Goal: Check status: Check status

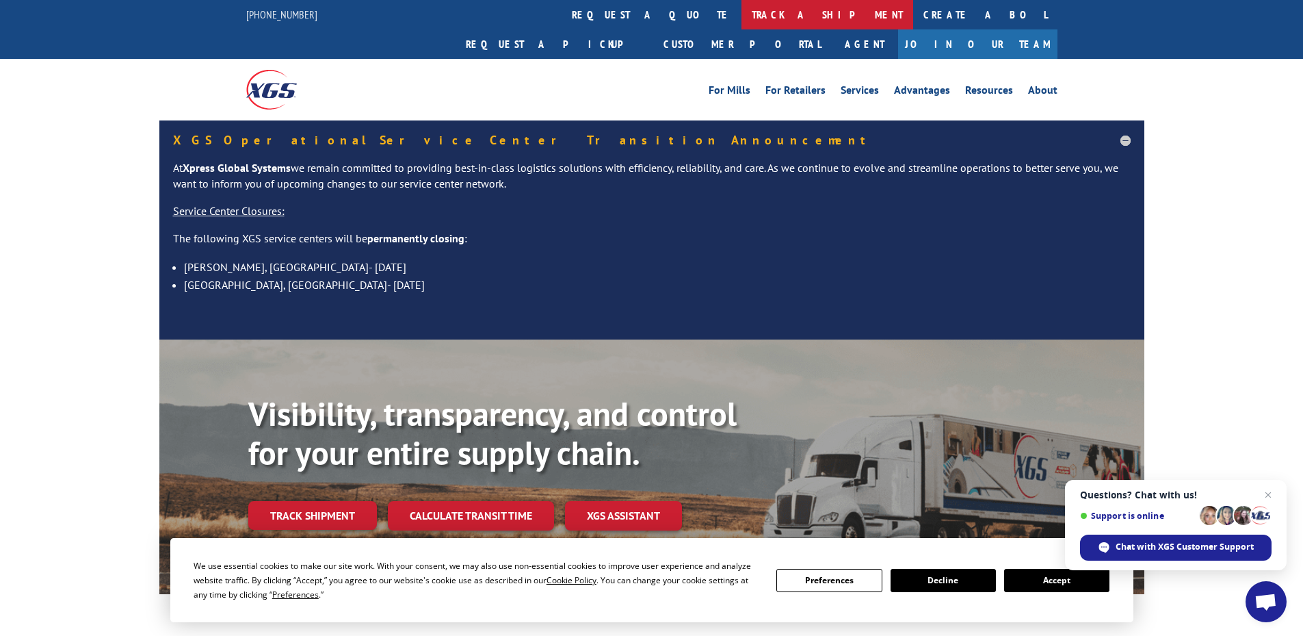
click at [742, 11] on link "track a shipment" at bounding box center [828, 14] width 172 height 29
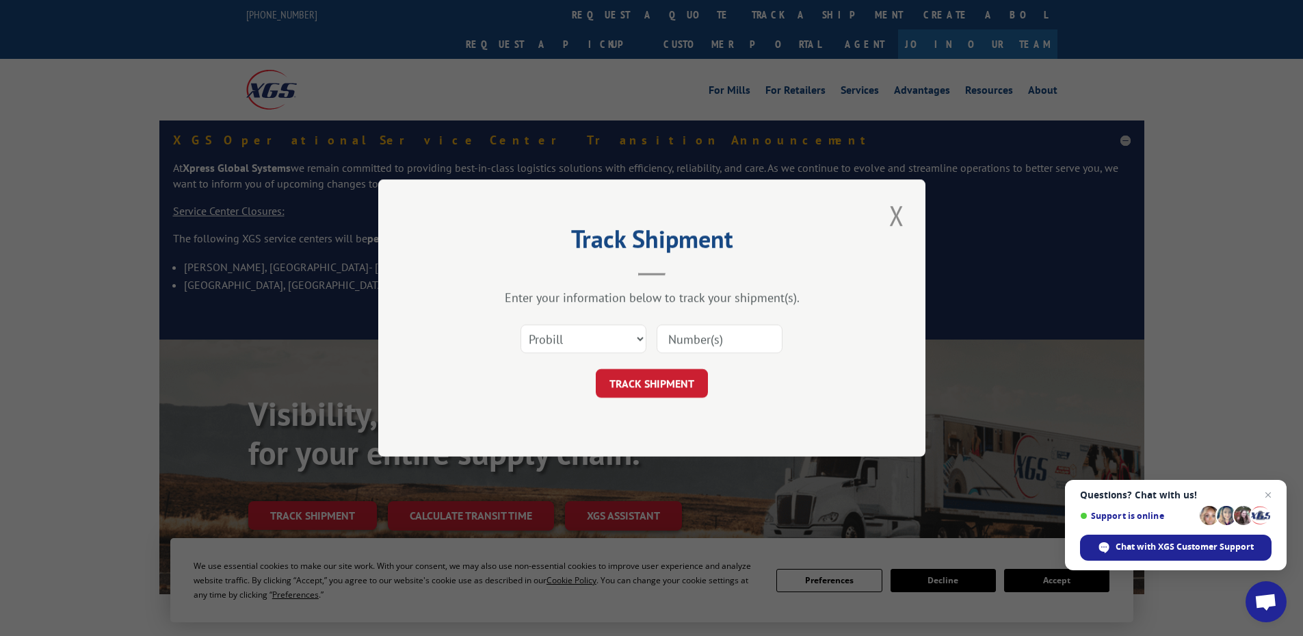
click at [693, 339] on input at bounding box center [720, 338] width 126 height 29
paste input "17095087"
type input "17095087"
click at [670, 387] on button "TRACK SHIPMENT" at bounding box center [652, 383] width 112 height 29
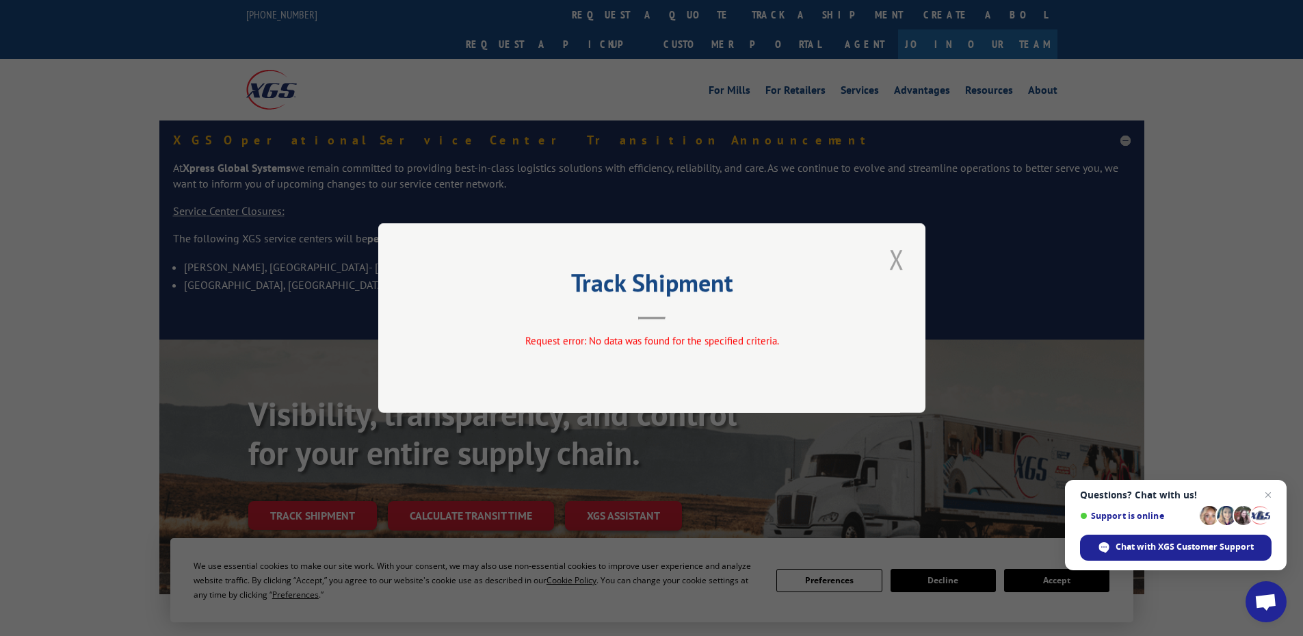
click at [899, 258] on button "Close modal" at bounding box center [896, 259] width 23 height 38
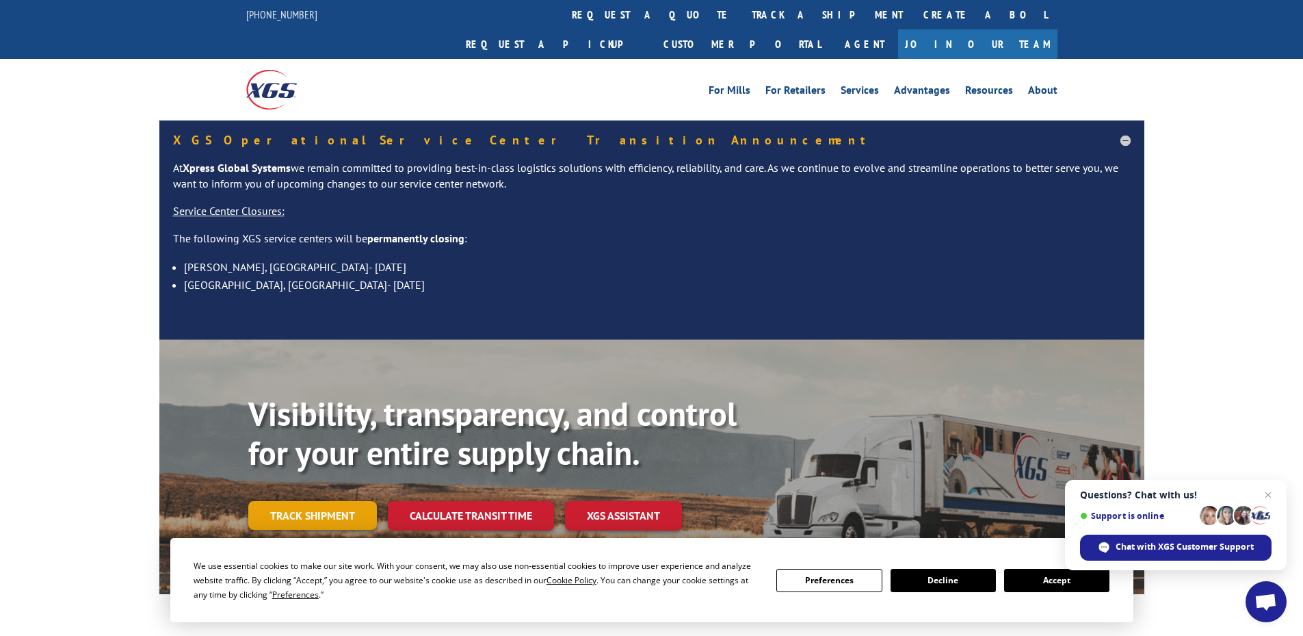
click at [302, 501] on link "Track shipment" at bounding box center [312, 515] width 129 height 29
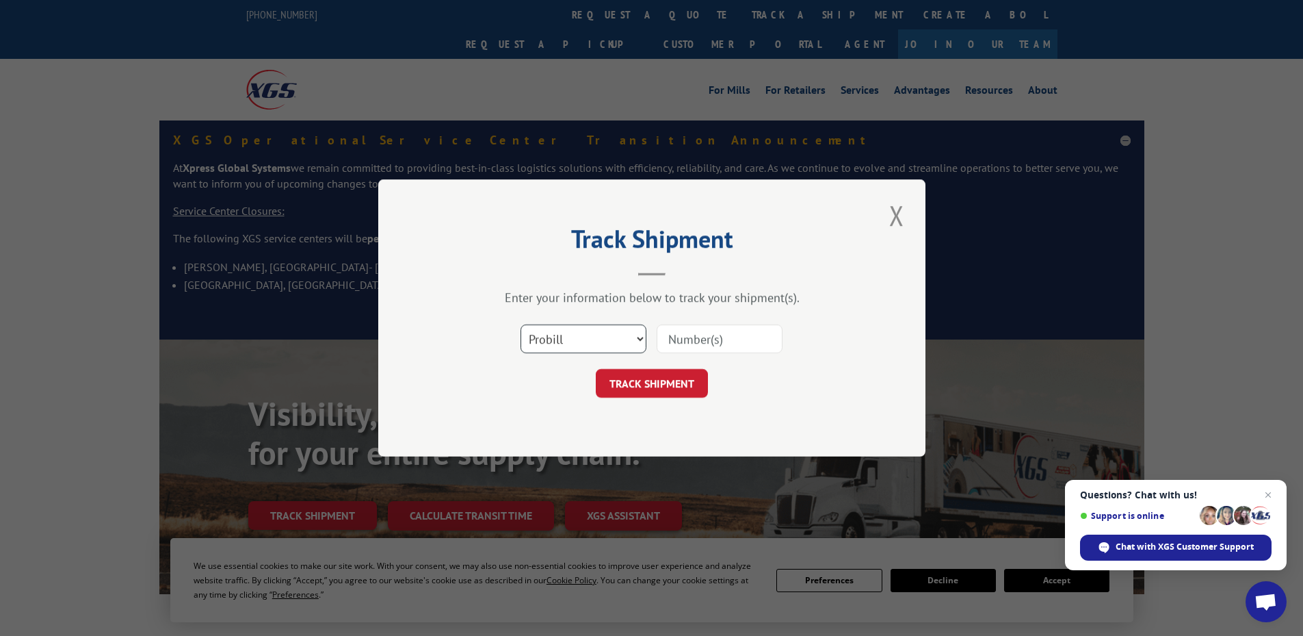
click at [621, 341] on select "Select category... Probill BOL PO" at bounding box center [584, 338] width 126 height 29
select select "bol"
click at [521, 324] on select "Select category... Probill BOL PO" at bounding box center [584, 338] width 126 height 29
click at [702, 334] on input at bounding box center [720, 338] width 126 height 29
paste input "AA04895064"
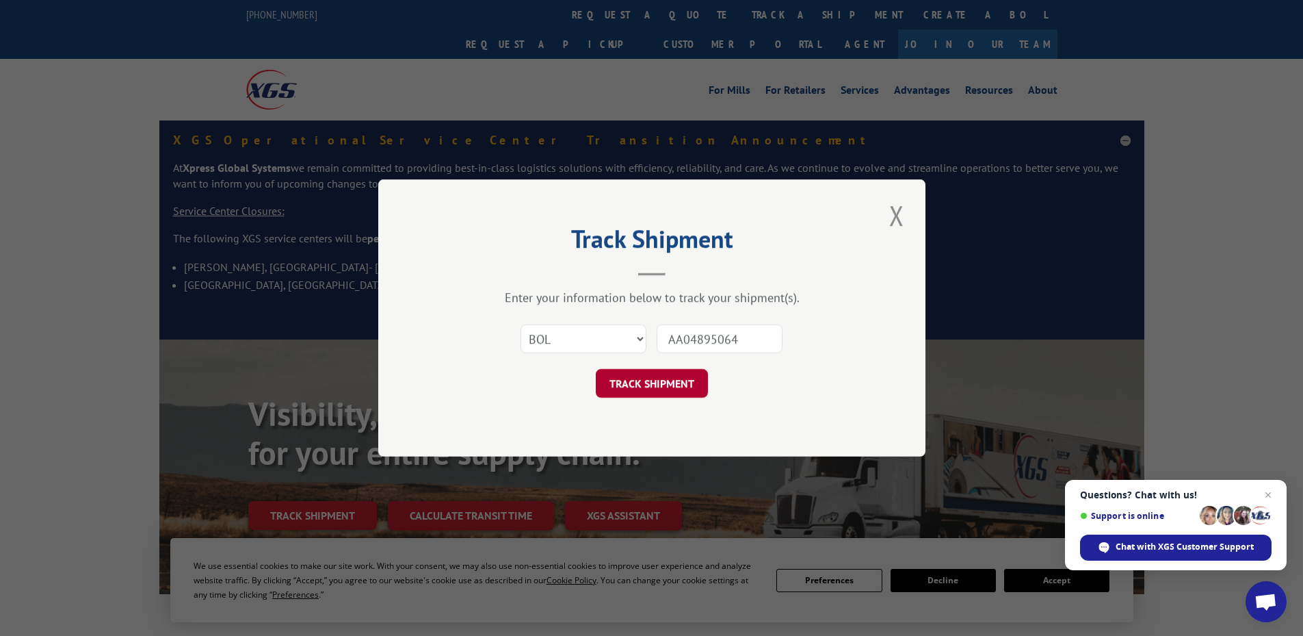
type input "AA04895064"
click at [660, 382] on button "TRACK SHIPMENT" at bounding box center [652, 383] width 112 height 29
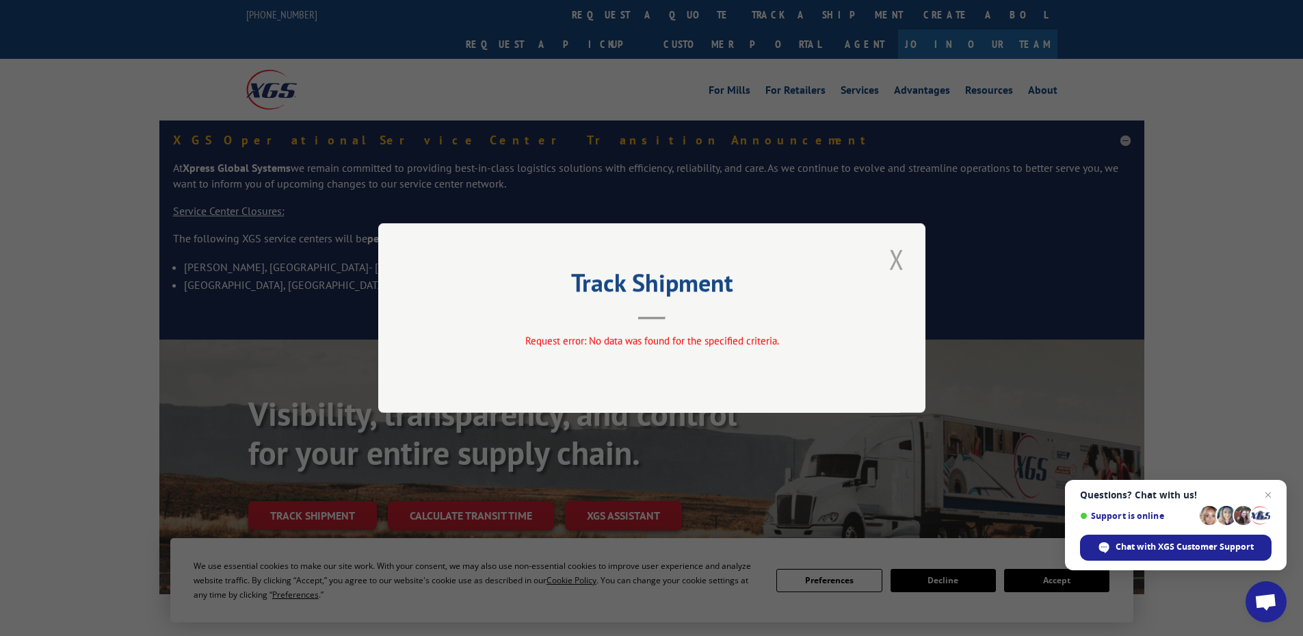
click at [897, 266] on button "Close modal" at bounding box center [896, 259] width 23 height 38
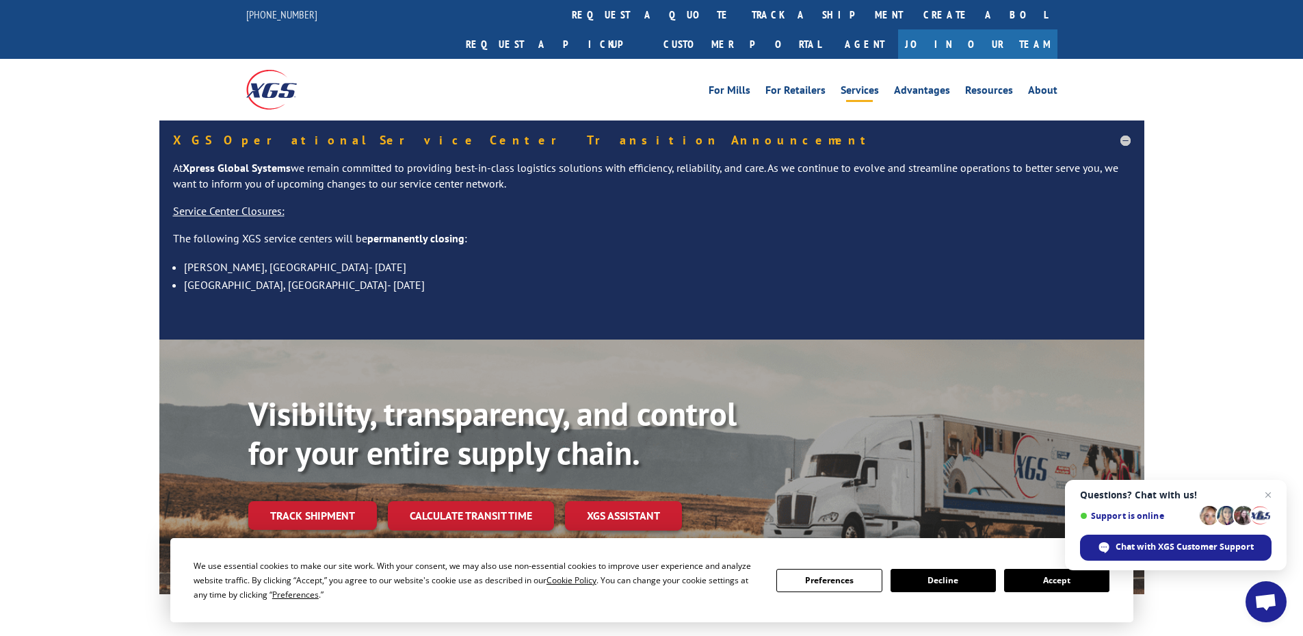
click at [857, 85] on link "Services" at bounding box center [860, 92] width 38 height 15
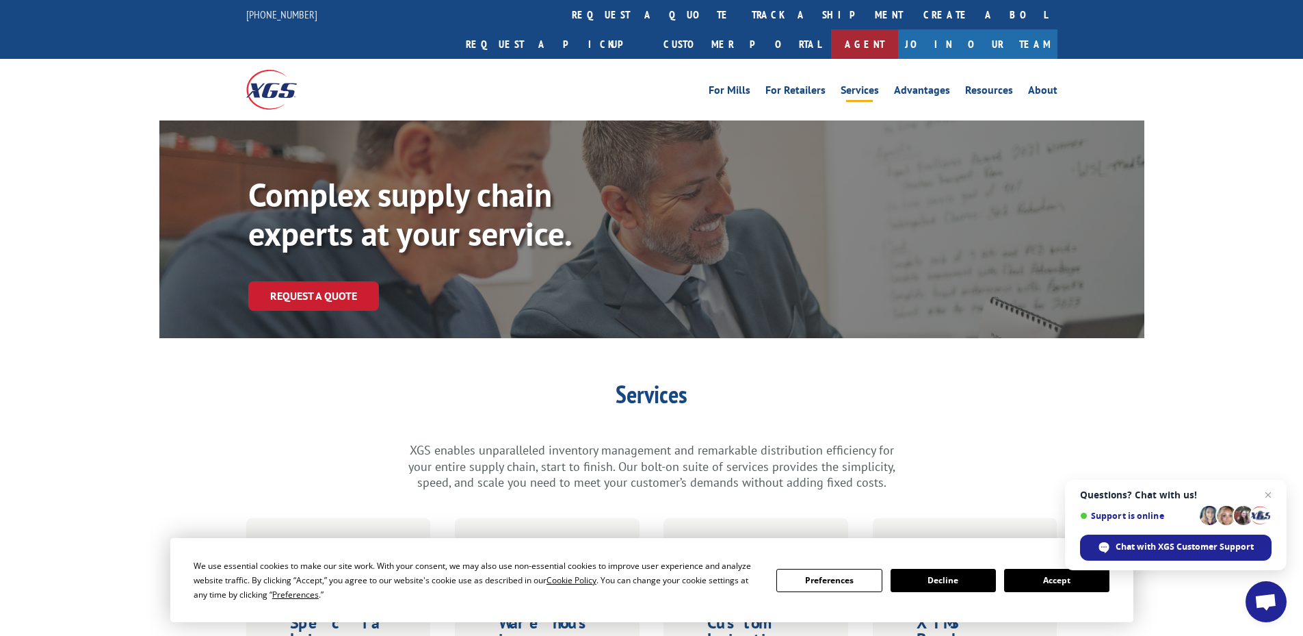
click at [898, 29] on link "Agent" at bounding box center [864, 43] width 67 height 29
click at [742, 16] on link "track a shipment" at bounding box center [828, 14] width 172 height 29
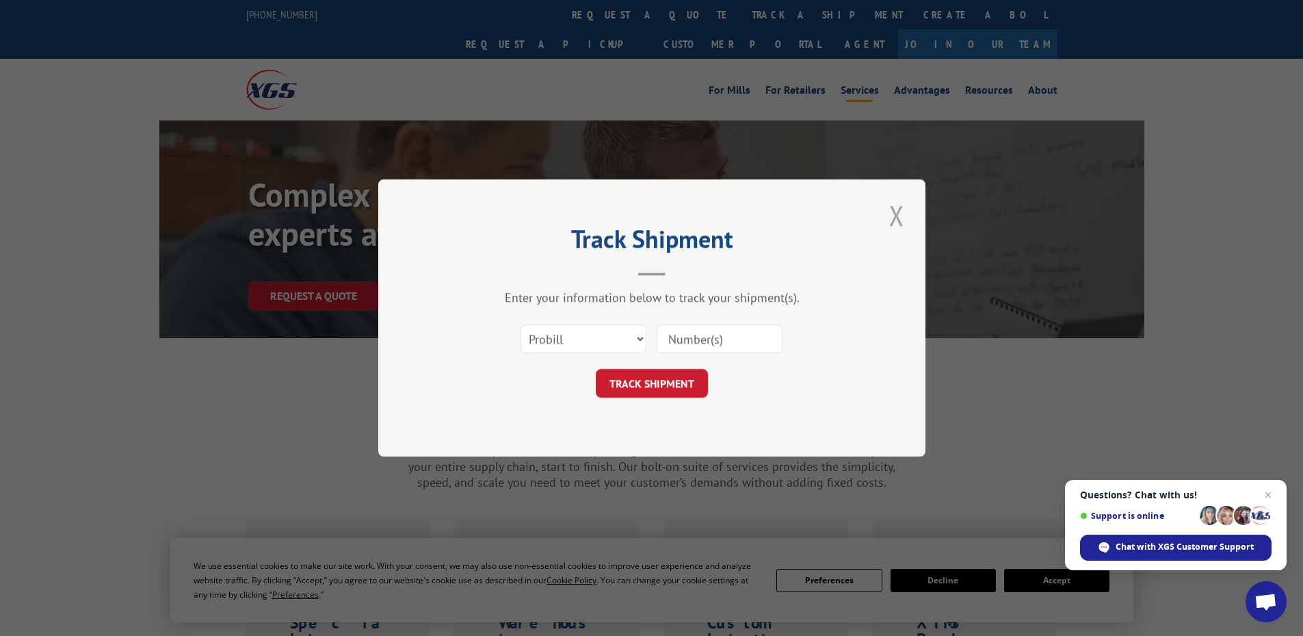
click at [897, 216] on button "Close modal" at bounding box center [896, 215] width 23 height 38
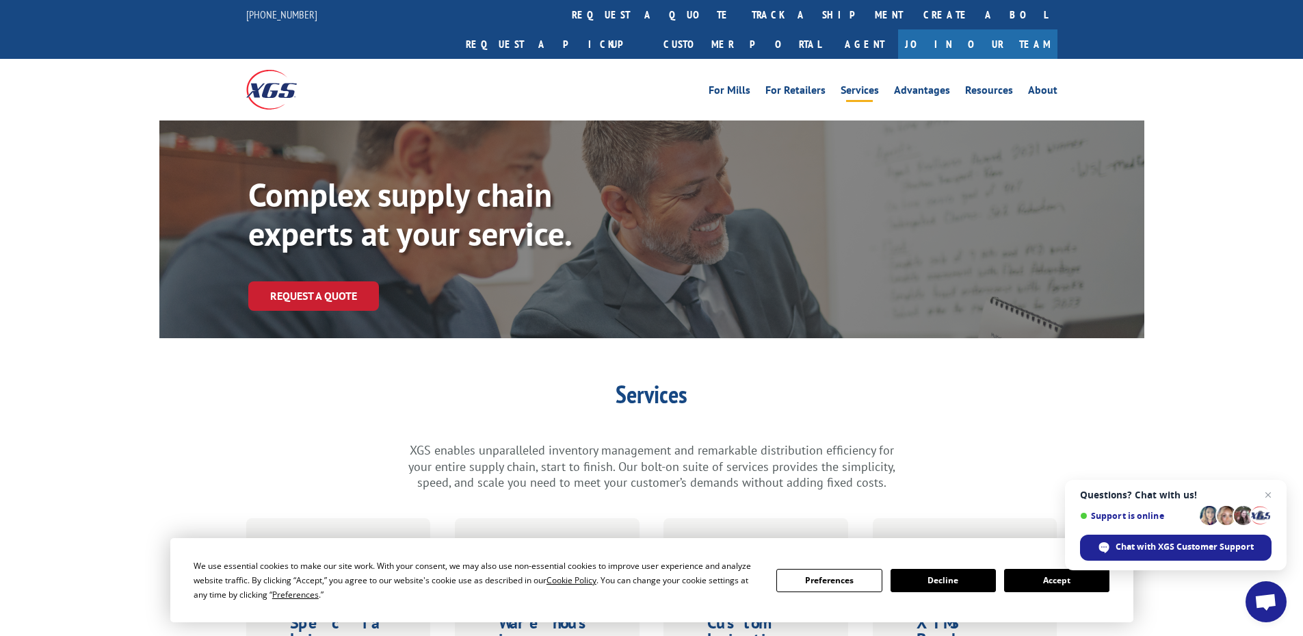
click at [1279, 492] on span "Questions? Chat with us! Support is online Chat with XGS Customer Support" at bounding box center [1176, 525] width 222 height 90
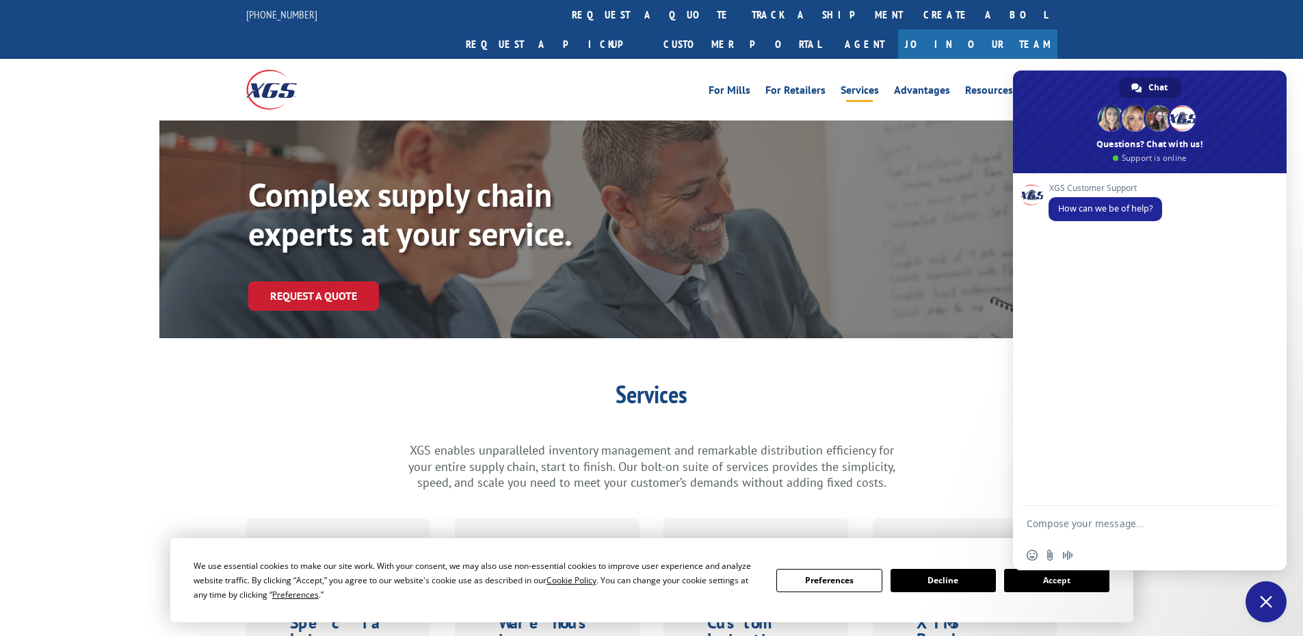
click at [980, 406] on div "Services XGS enables unparalleled inventory management and remarkable distribut…" at bounding box center [651, 436] width 985 height 109
click at [948, 574] on button "Decline" at bounding box center [943, 580] width 105 height 23
